Goal: Find specific page/section: Find specific page/section

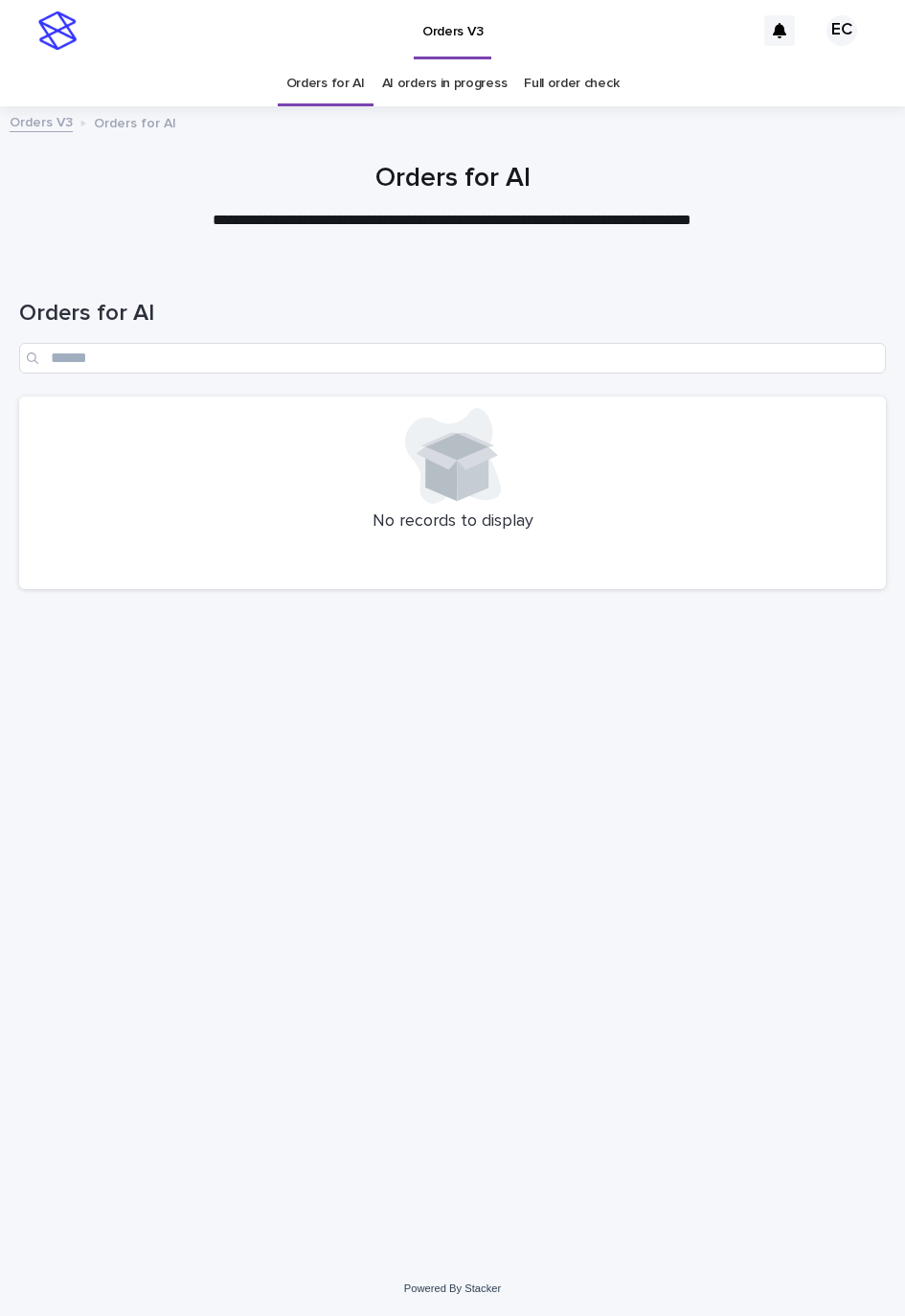
click at [667, 846] on div "Loading... Saving… Loading... Saving… Orders for AI No records to display" at bounding box center [452, 738] width 886 height 953
drag, startPoint x: 774, startPoint y: 1126, endPoint x: 774, endPoint y: 1049, distance: 77.0
click at [774, 1126] on div "Loading... Saving… Loading... Saving… Orders for AI No records to display" at bounding box center [452, 738] width 886 height 953
click at [768, 809] on div "Loading... Saving… Loading... Saving… Orders for AI No records to display" at bounding box center [452, 738] width 886 height 953
click at [579, 789] on div "Loading... Saving… Loading... Saving… Orders for AI No records to display" at bounding box center [452, 738] width 886 height 953
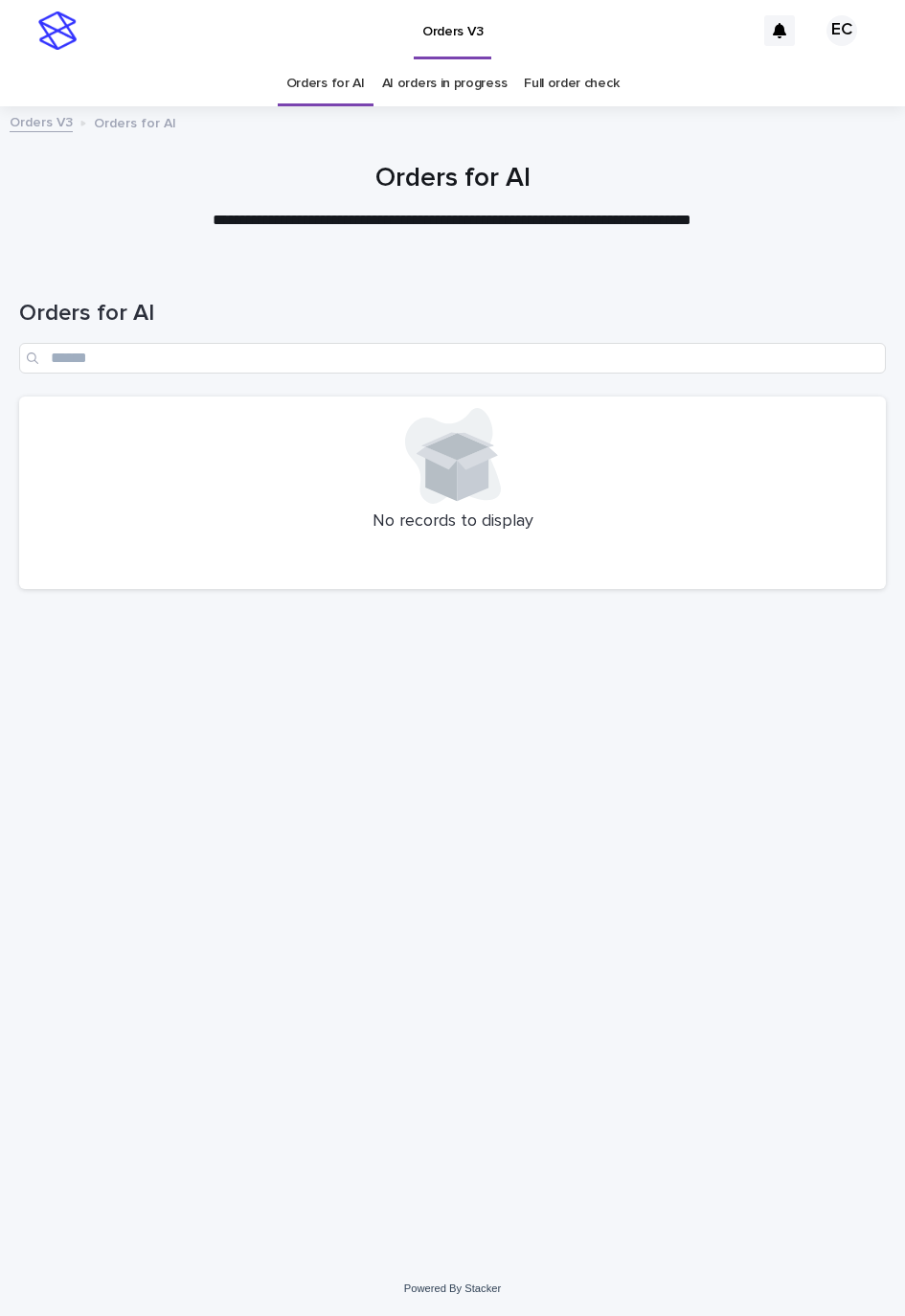
click at [757, 931] on div "Loading... Saving… Loading... Saving… Orders for AI No records to display" at bounding box center [452, 738] width 886 height 953
click at [684, 803] on div "Loading... Saving… Loading... Saving… Orders for AI No records to display" at bounding box center [452, 738] width 886 height 953
click at [530, 815] on div "Loading... Saving… Loading... Saving… Orders for AI No records to display" at bounding box center [452, 738] width 886 height 953
click at [647, 1011] on div "Loading... Saving… Loading... Saving… Orders for AI No records to display" at bounding box center [452, 738] width 886 height 953
click at [636, 982] on div "Loading... Saving… Loading... Saving… Orders for AI No records to display" at bounding box center [452, 738] width 886 height 953
